Goal: Browse casually

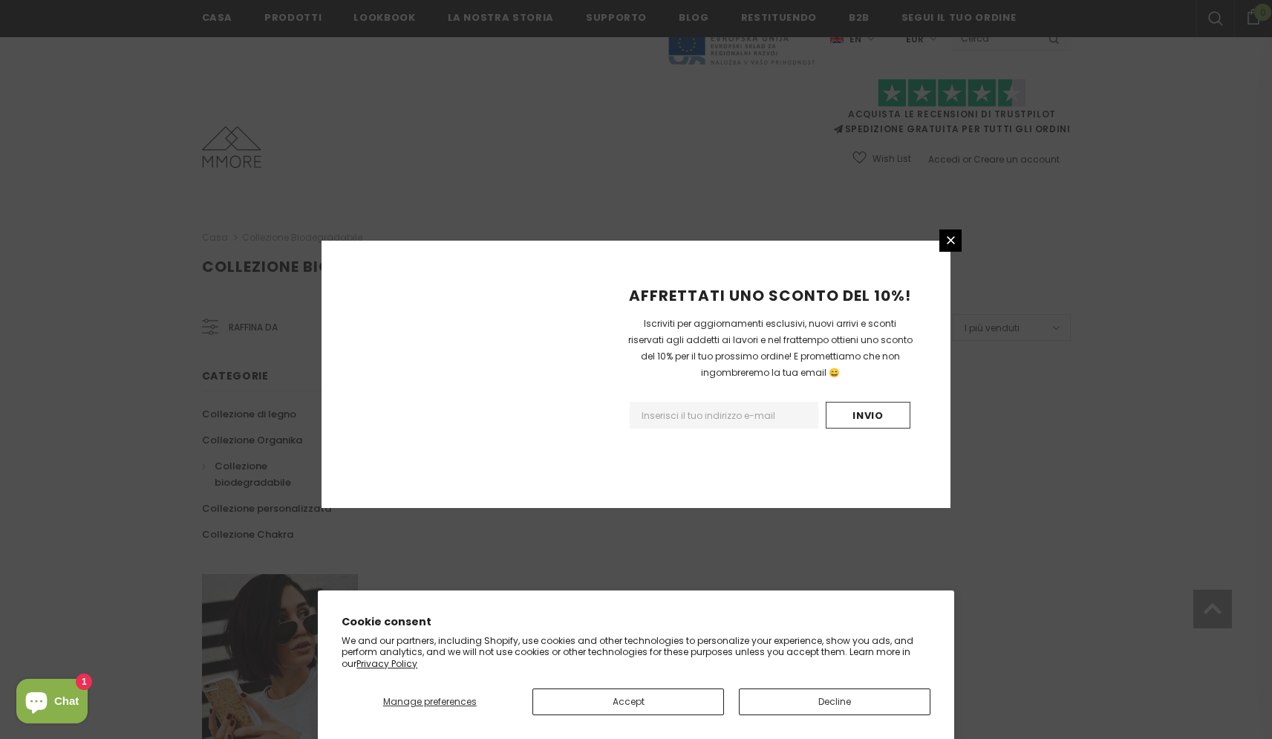
scroll to position [784, 0]
